Goal: Information Seeking & Learning: Find specific page/section

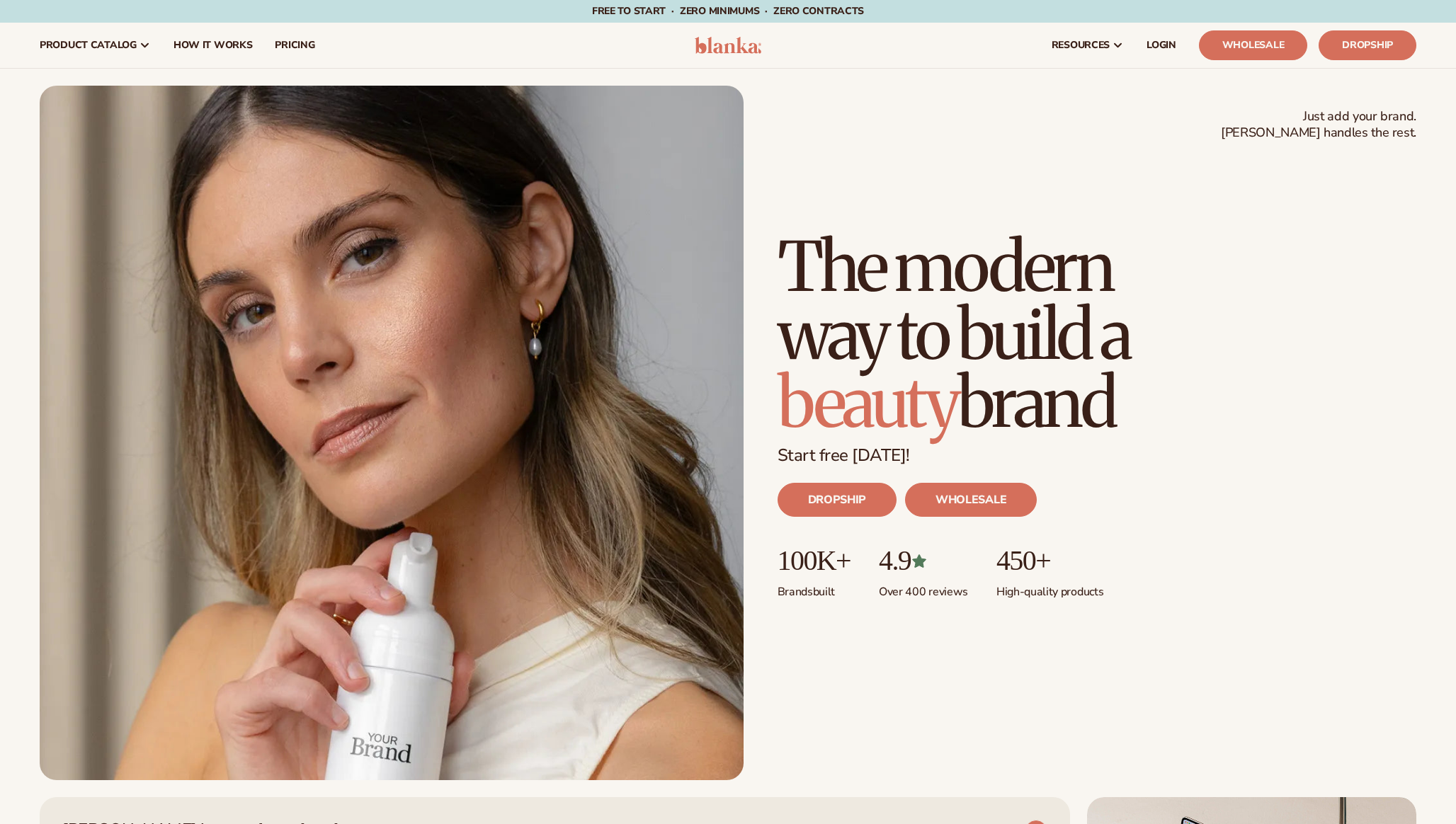
scroll to position [7062, 0]
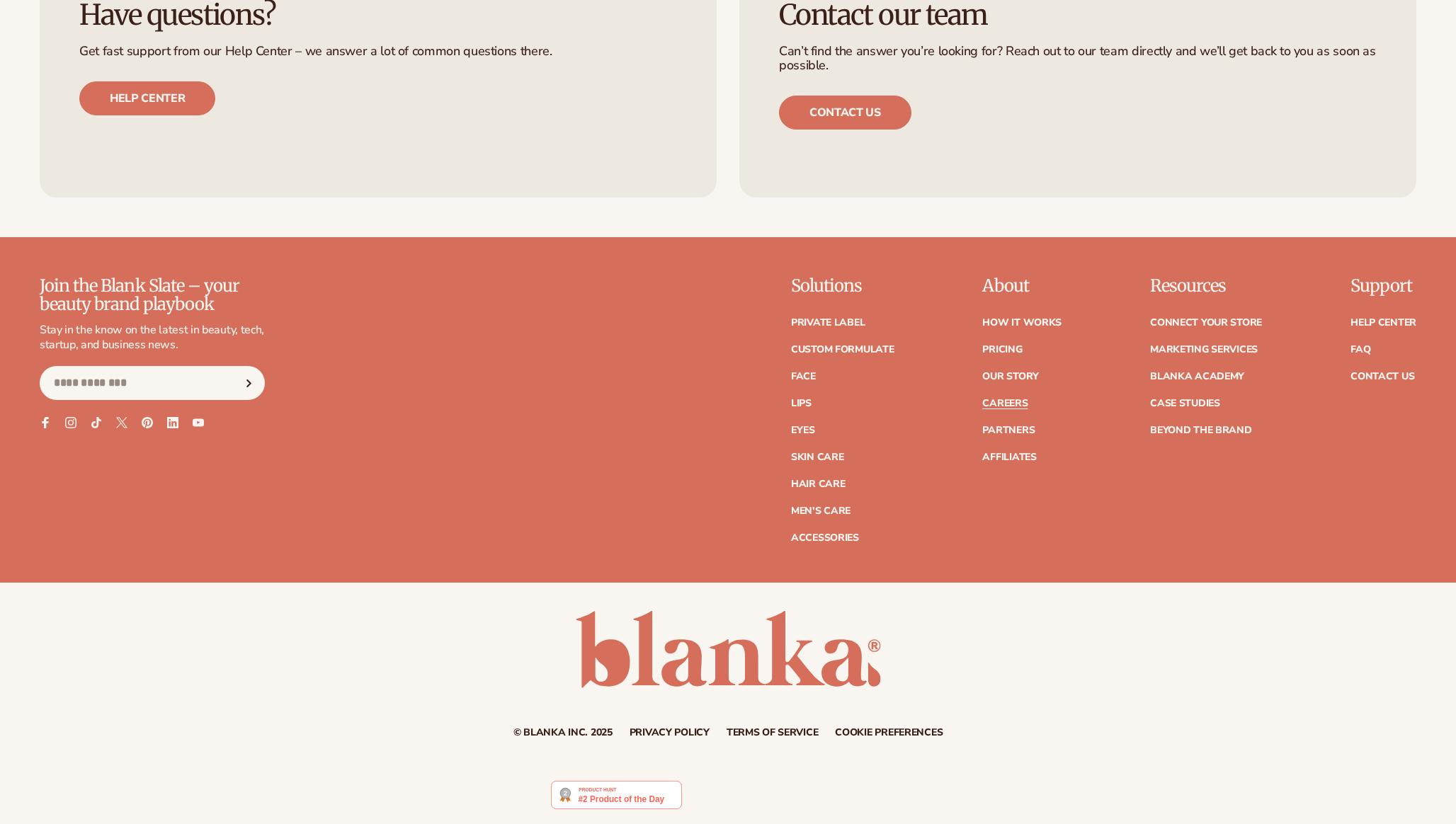
click at [1016, 402] on link "Careers" at bounding box center [1005, 404] width 46 height 10
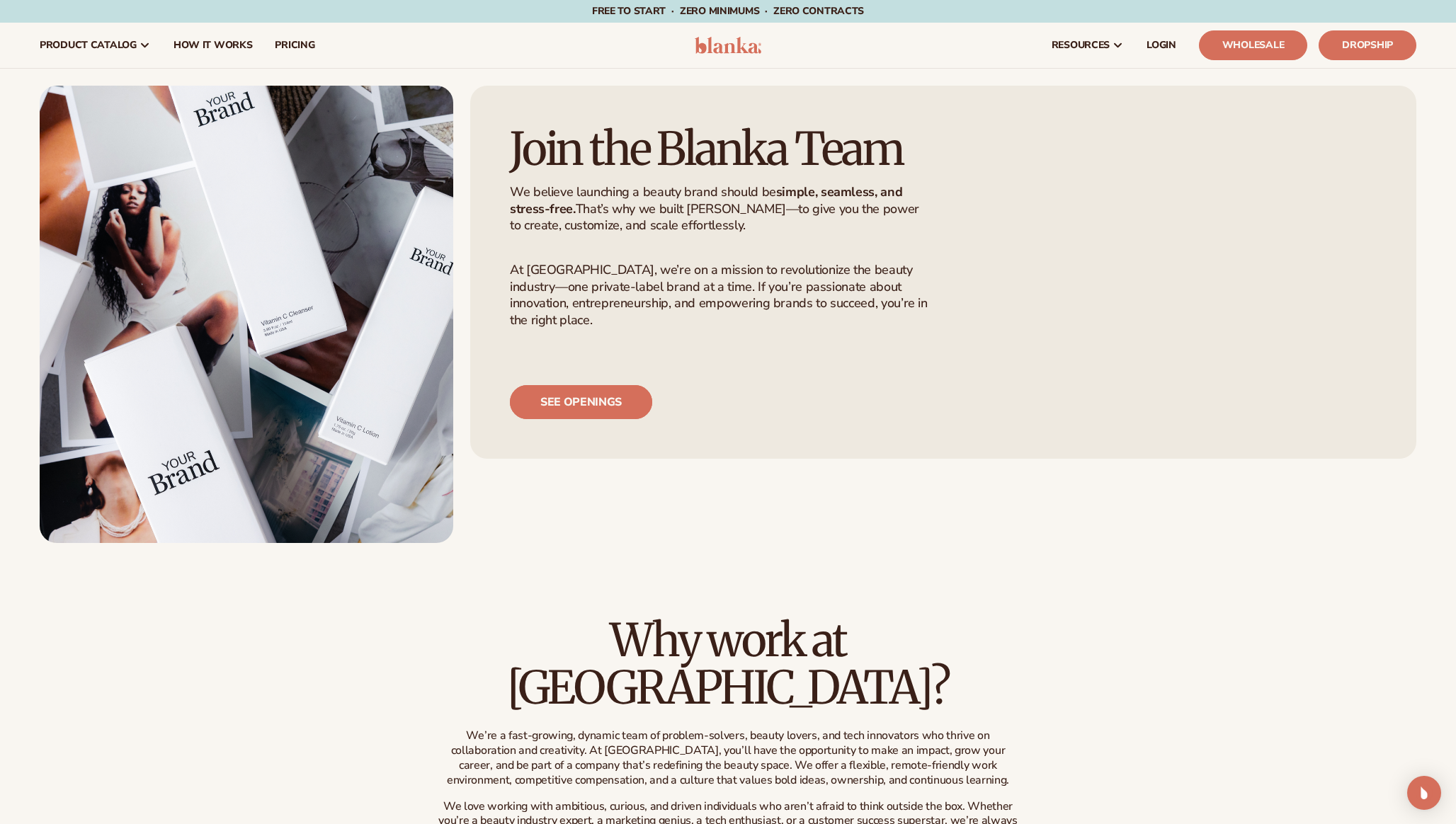
click at [571, 419] on link "See openings" at bounding box center [581, 402] width 142 height 34
